Goal: Find specific page/section: Find specific page/section

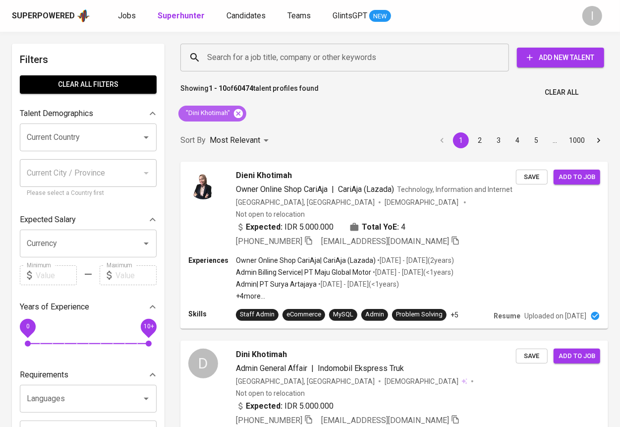
click at [239, 110] on icon at bounding box center [238, 113] width 9 height 9
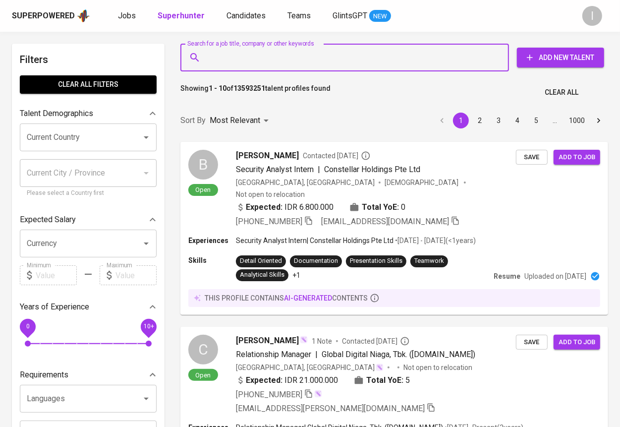
click at [305, 63] on input "Search for a job title, company or other keywords" at bounding box center [347, 57] width 285 height 19
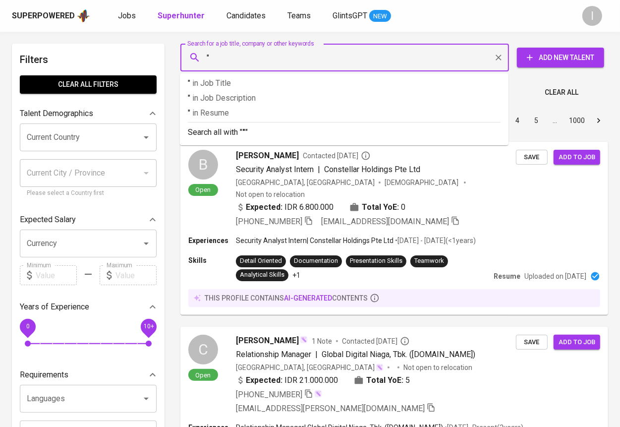
paste input "LINTAS SAMUDERA BORNEO"
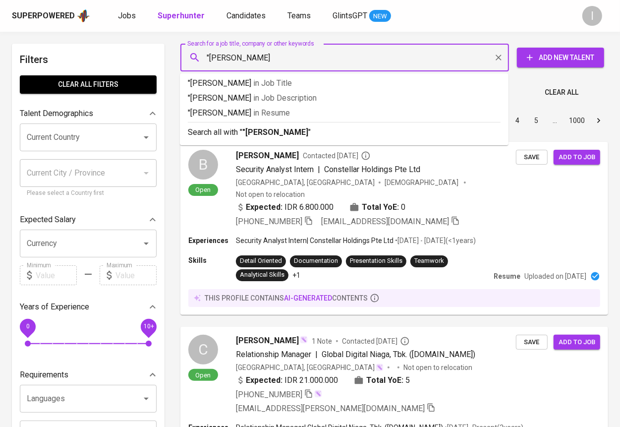
type input ""LINTAS SAMUDERA""
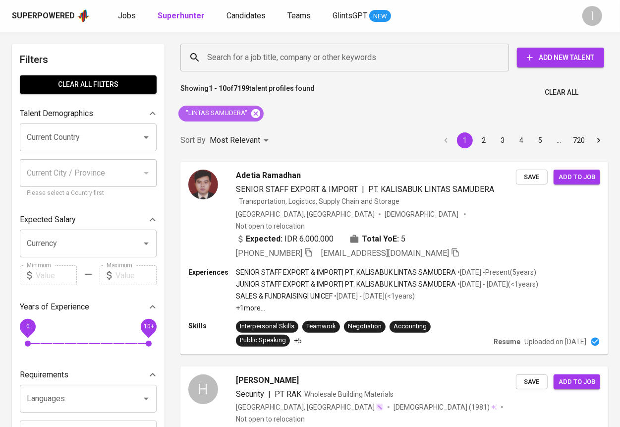
click at [256, 112] on icon at bounding box center [255, 113] width 11 height 11
click at [311, 56] on input "Search for a job title, company or other keywords" at bounding box center [347, 57] width 285 height 19
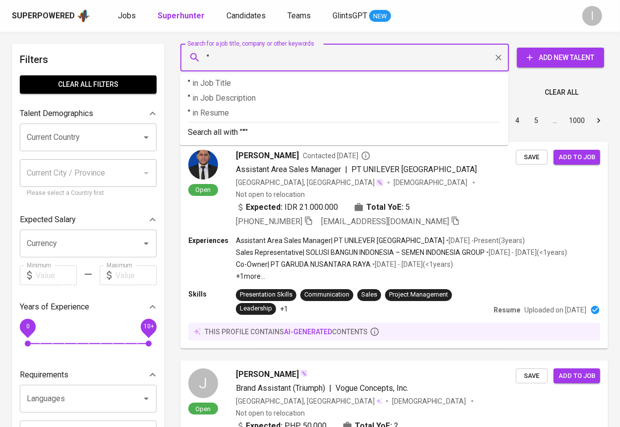
paste input "Bintang Jamtama Sejahtera"
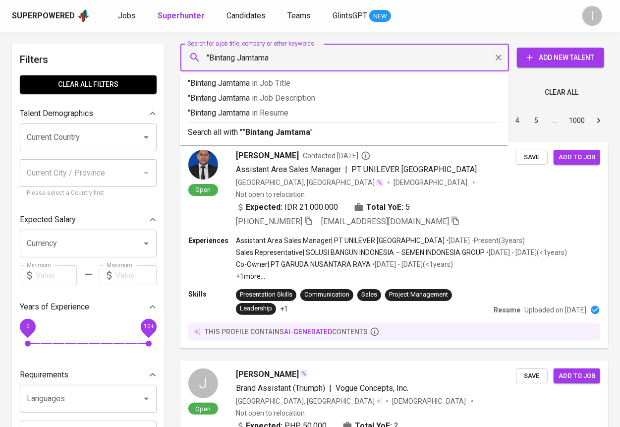
type input ""Bintang Jamtama""
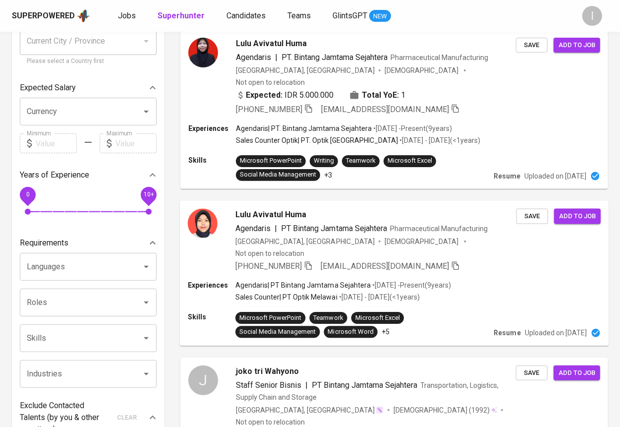
scroll to position [134, 0]
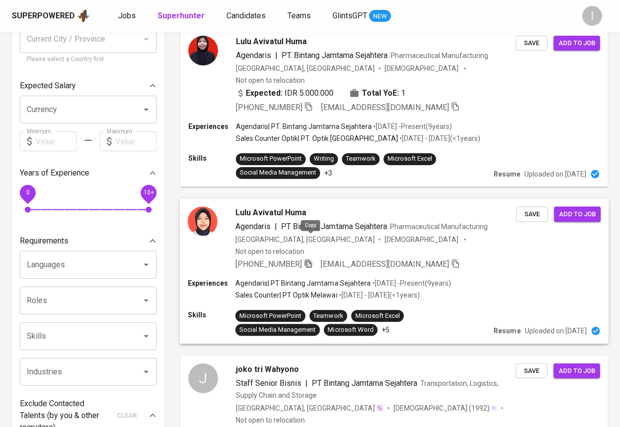
click at [313, 259] on icon "button" at bounding box center [308, 263] width 9 height 9
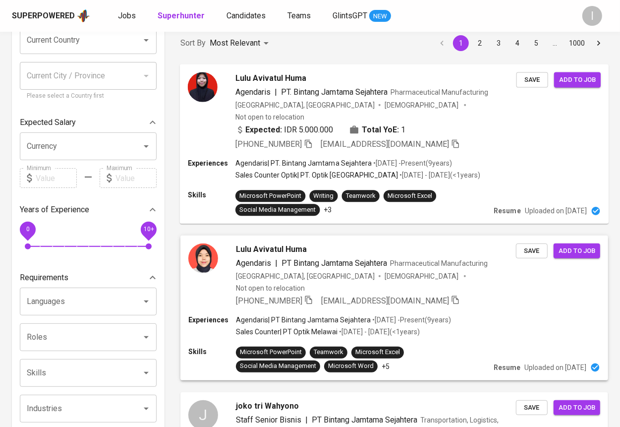
scroll to position [0, 0]
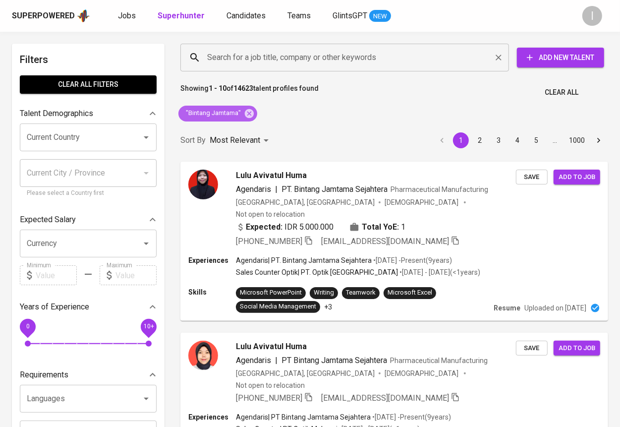
drag, startPoint x: 251, startPoint y: 113, endPoint x: 316, endPoint y: 58, distance: 85.4
click at [250, 113] on icon at bounding box center [249, 113] width 9 height 9
click at [316, 58] on input "Search for a job title, company or other keywords" at bounding box center [347, 57] width 285 height 19
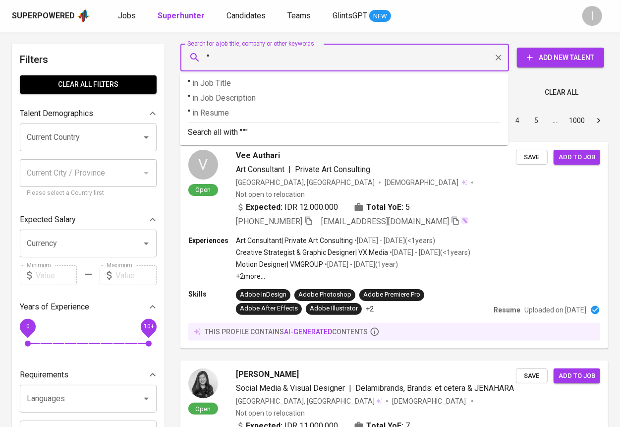
paste input "Uniworks"
type input ""Uniworks""
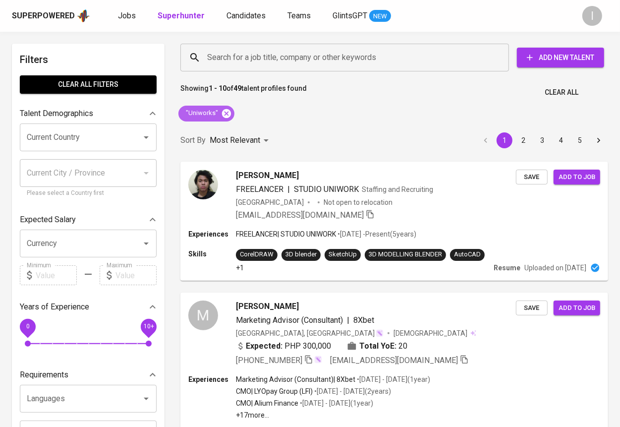
click at [227, 113] on icon at bounding box center [226, 113] width 9 height 9
click at [291, 51] on input "Search for a job title, company or other keywords" at bounding box center [347, 57] width 285 height 19
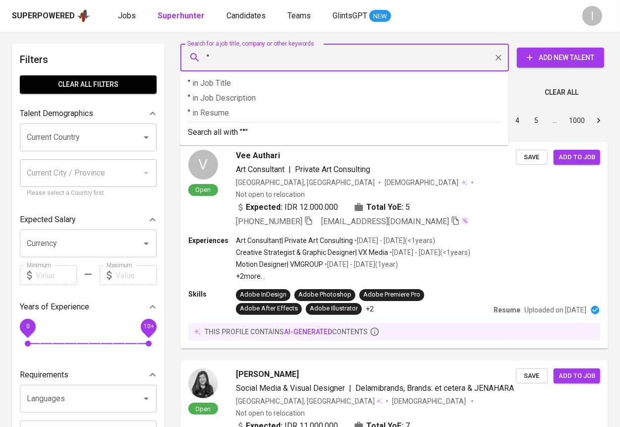
paste input "Layndo S. Layndo S.Lihat profil Layndo S."
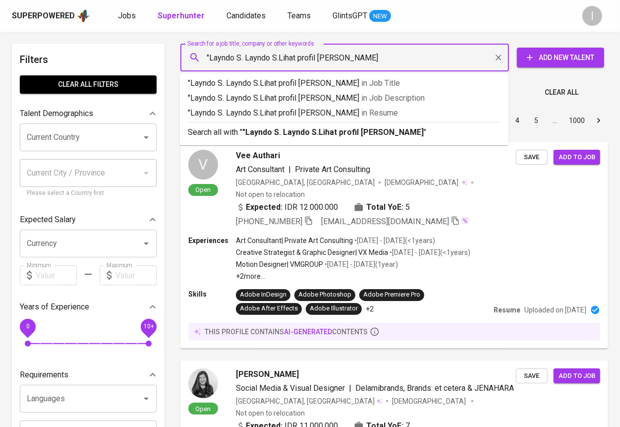
drag, startPoint x: 240, startPoint y: 55, endPoint x: 361, endPoint y: 63, distance: 120.7
click at [361, 63] on input ""Layndo S. Layndo S.Lihat profil Layndo S." at bounding box center [347, 57] width 285 height 19
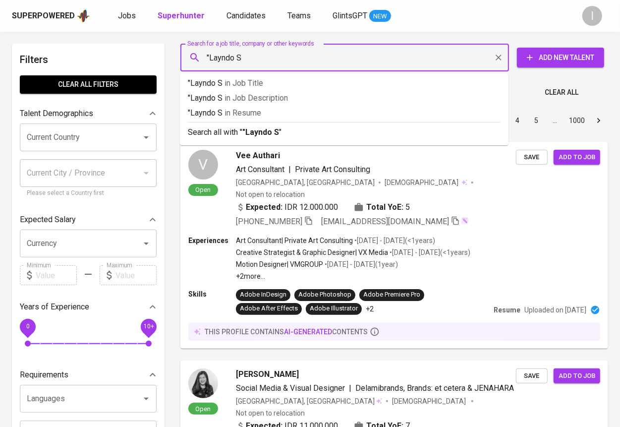
type input ""Layndo S""
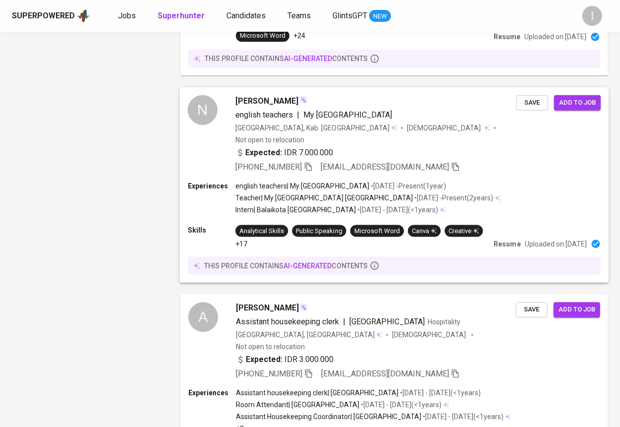
scroll to position [1846, 0]
